Goal: Transaction & Acquisition: Purchase product/service

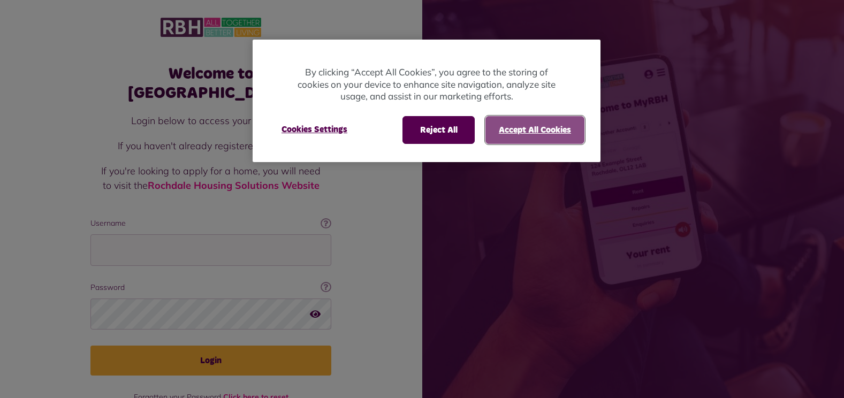
click at [533, 126] on button "Accept All Cookies" at bounding box center [534, 130] width 99 height 28
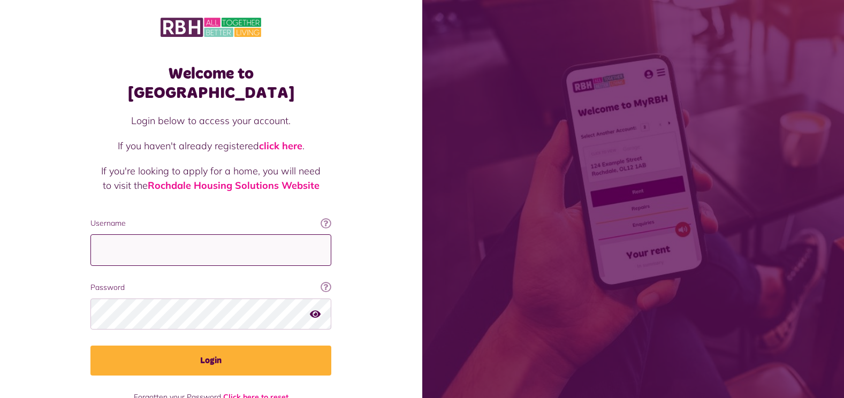
click at [123, 234] on input "Username" at bounding box center [210, 250] width 241 height 32
type input "**********"
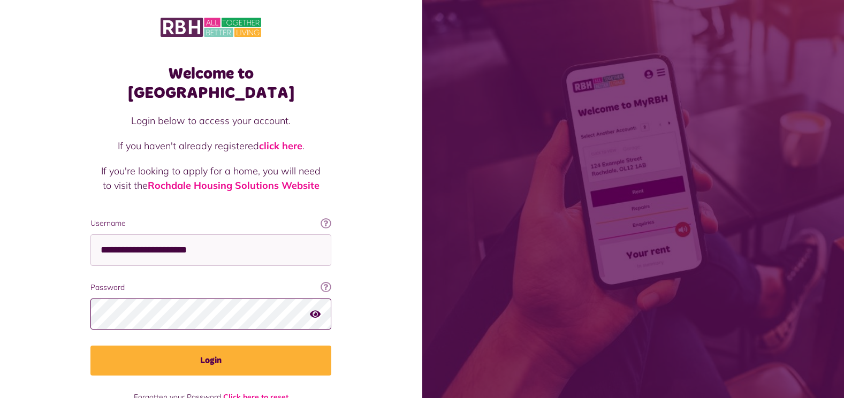
click at [90, 346] on button "Login" at bounding box center [210, 361] width 241 height 30
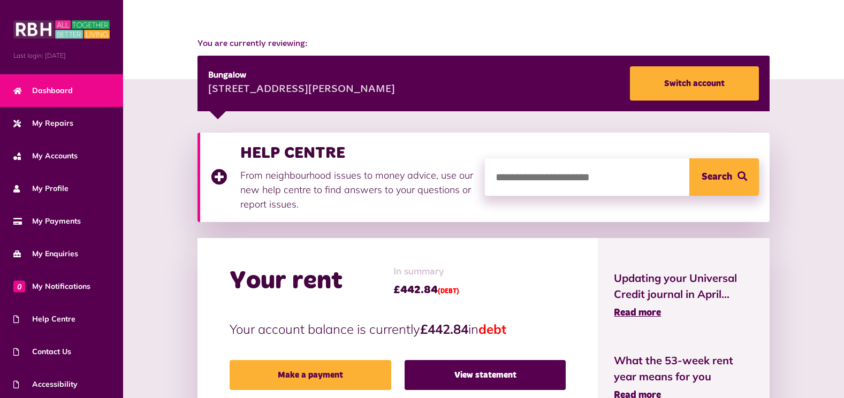
scroll to position [107, 0]
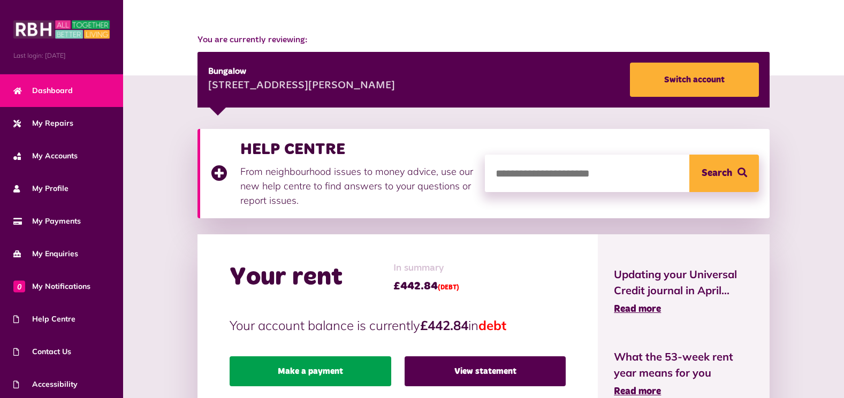
click at [336, 362] on link "Make a payment" at bounding box center [311, 371] width 162 height 30
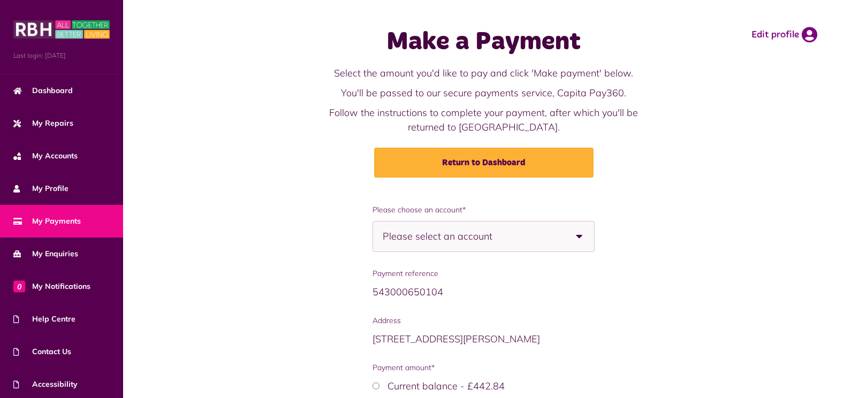
click at [499, 237] on span "Please select an account" at bounding box center [456, 237] width 147 height 30
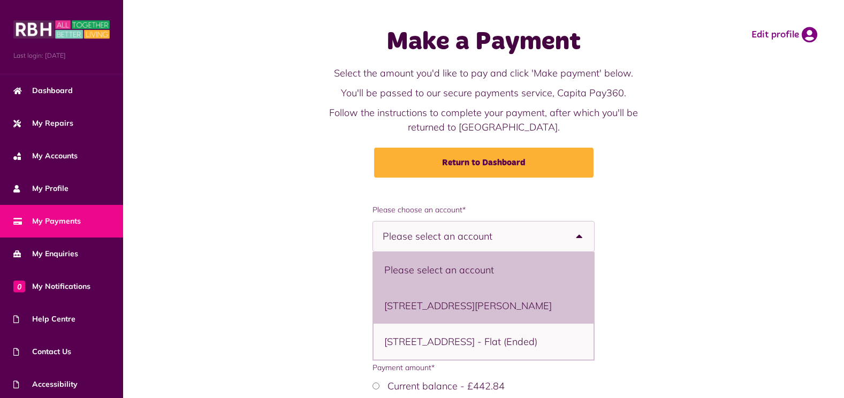
click at [478, 321] on li "65 Buckley View, Rochdale, OL12 9EB - Bungalow" at bounding box center [484, 306] width 221 height 36
select select "**********"
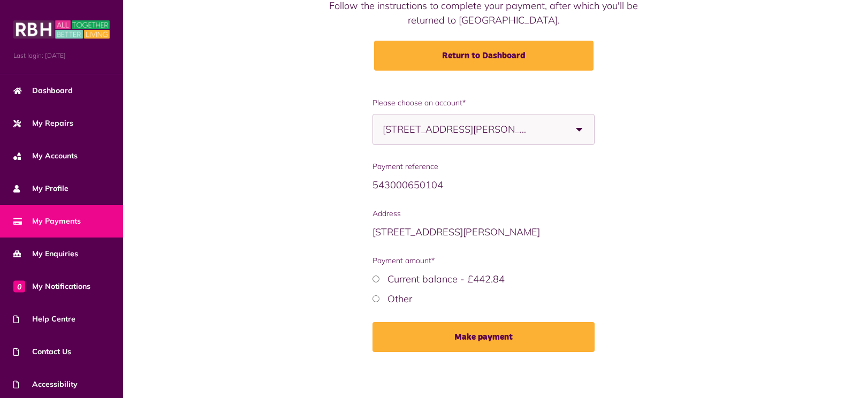
scroll to position [109, 0]
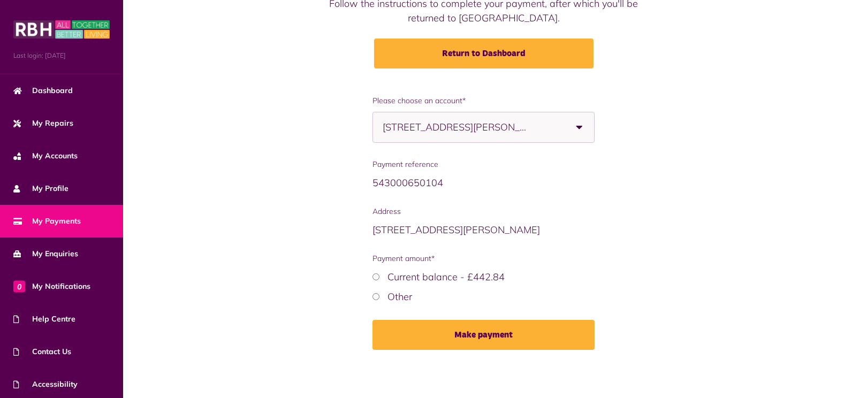
click at [460, 275] on label "Current balance - £442.84" at bounding box center [446, 277] width 117 height 12
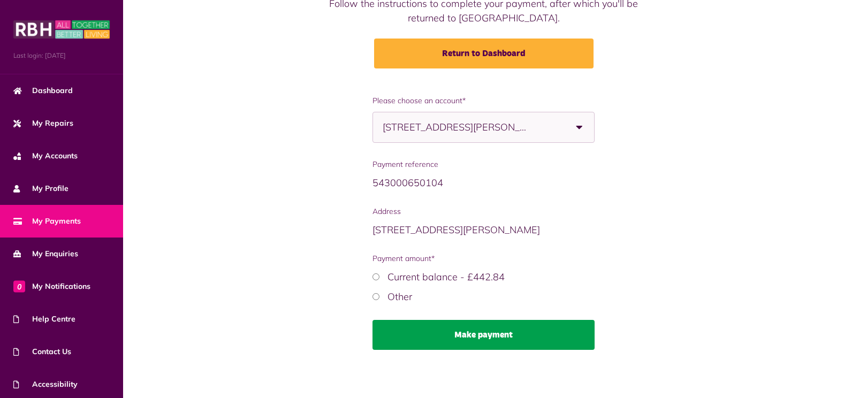
click at [473, 332] on button "Make payment" at bounding box center [484, 335] width 223 height 30
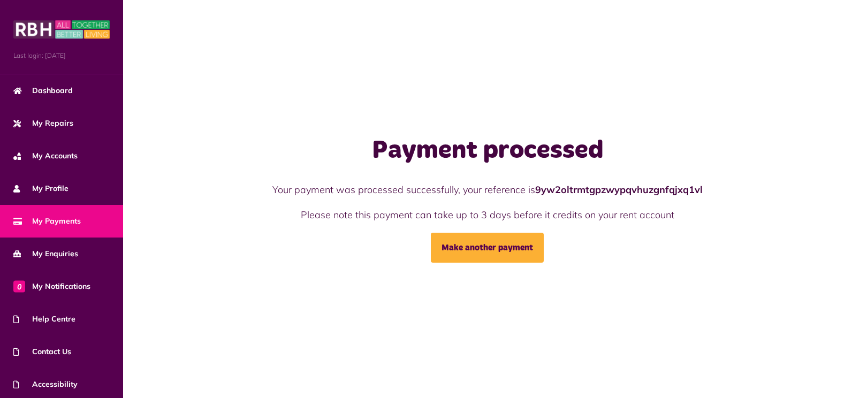
click at [292, 267] on div "Payment processed Your payment was processed successfully, your reference is 9y…" at bounding box center [487, 199] width 729 height 398
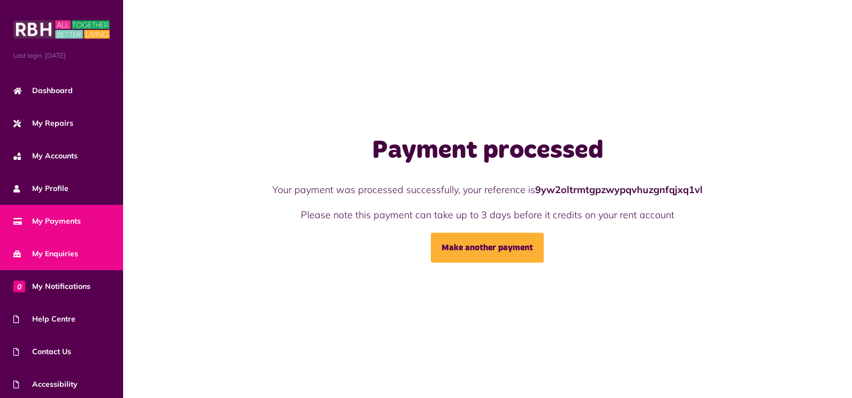
scroll to position [35, 0]
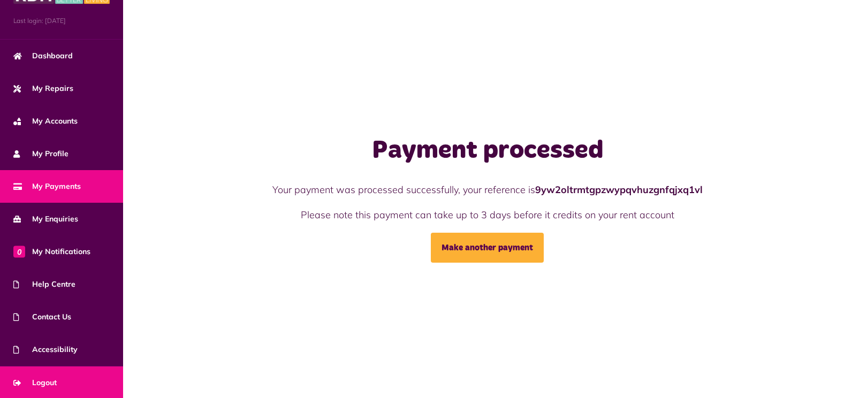
click at [62, 371] on link "Logout" at bounding box center [61, 383] width 123 height 33
